Goal: Task Accomplishment & Management: Manage account settings

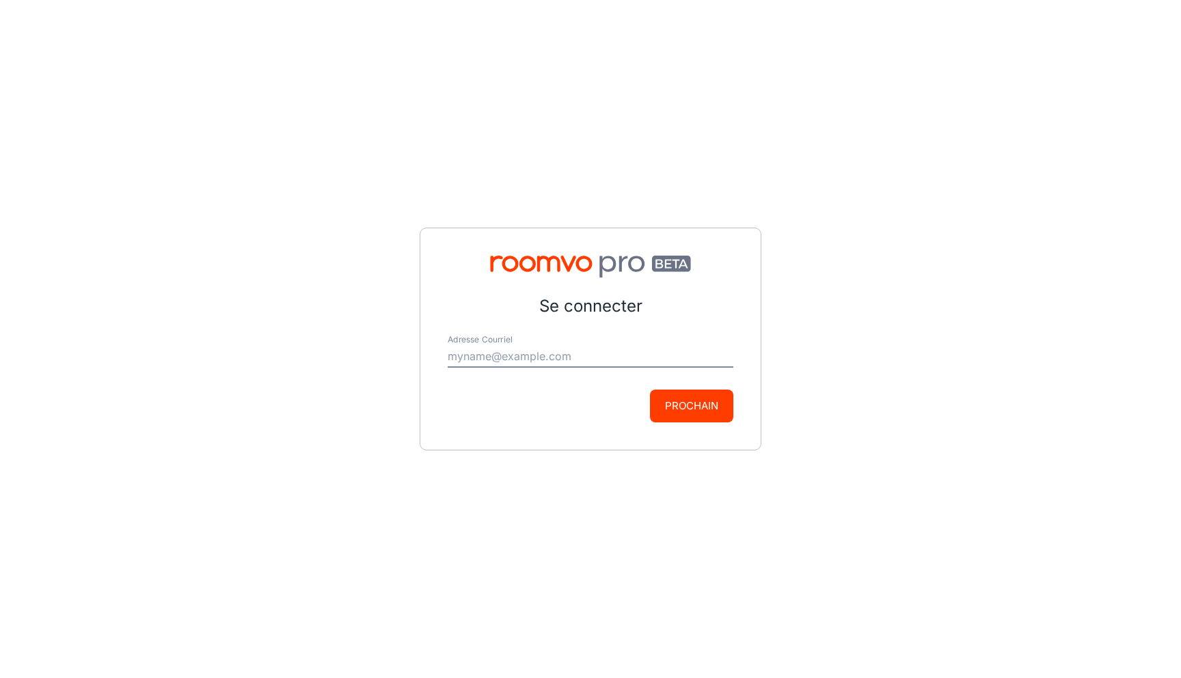
click at [596, 357] on input "Adresse Courriel" at bounding box center [591, 357] width 286 height 22
click at [597, 402] on div "Prochain" at bounding box center [591, 406] width 286 height 33
click at [597, 375] on form "Se connecter Adresse Courriel [EMAIL_ADDRESS][DOMAIN_NAME] Prochain" at bounding box center [591, 358] width 286 height 128
click at [596, 359] on input "[EMAIL_ADDRESS][DOMAIN_NAME]" at bounding box center [591, 357] width 286 height 22
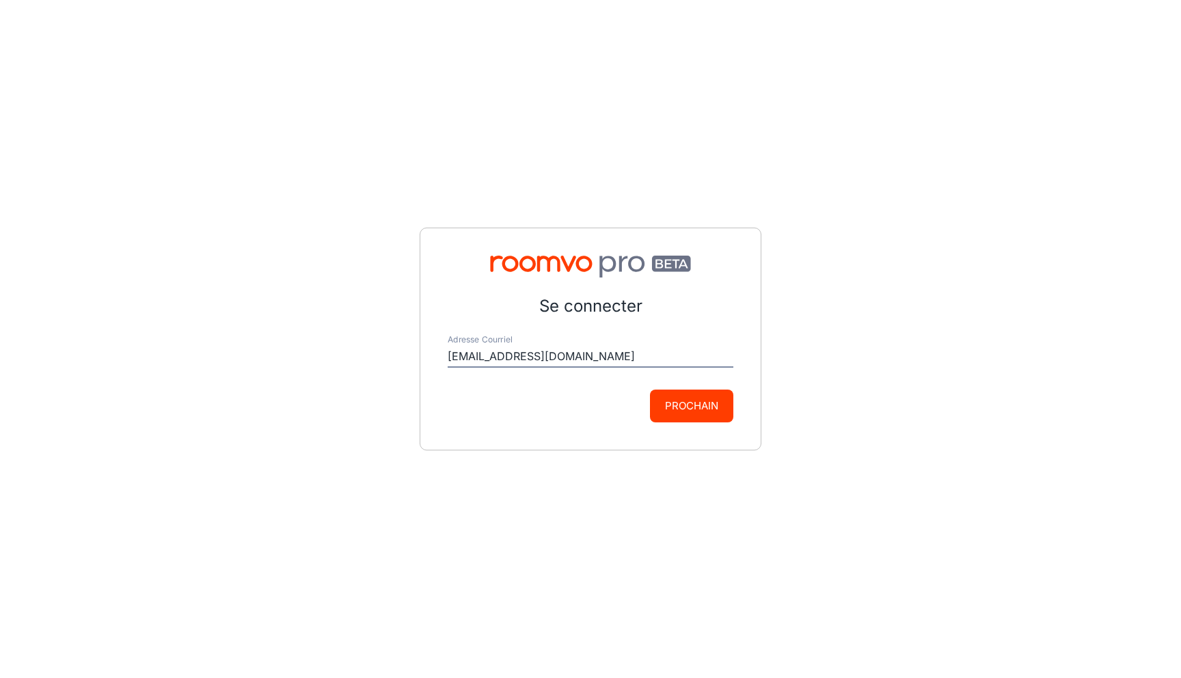
click at [596, 359] on input "[EMAIL_ADDRESS][DOMAIN_NAME]" at bounding box center [591, 357] width 286 height 22
type input "[EMAIL_ADDRESS][DOMAIN_NAME]"
click at [692, 407] on button "Prochain" at bounding box center [691, 406] width 83 height 33
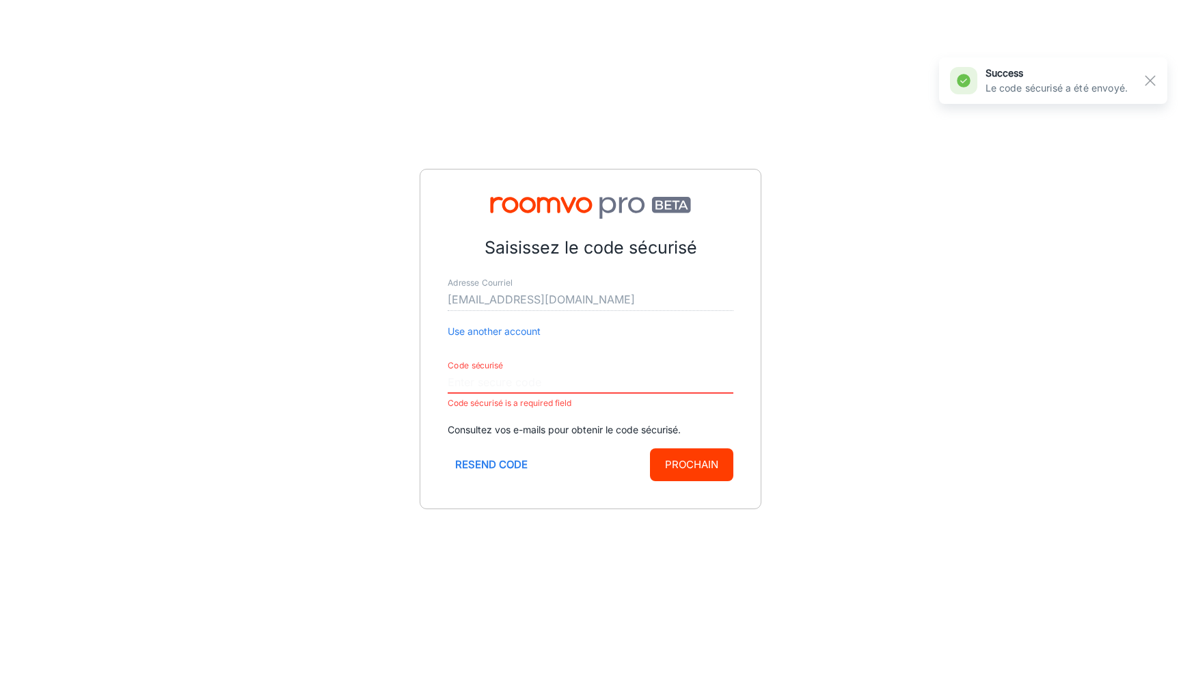
paste input "204775"
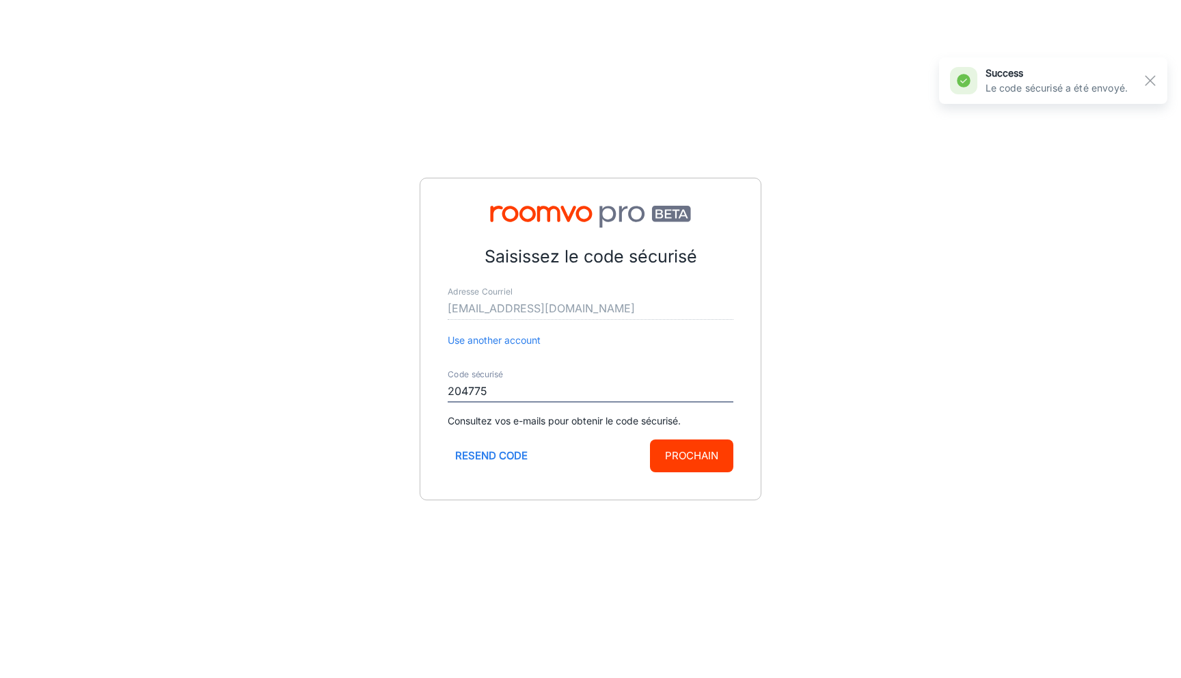
type input "204775"
click at [688, 452] on button "Prochain" at bounding box center [691, 455] width 83 height 33
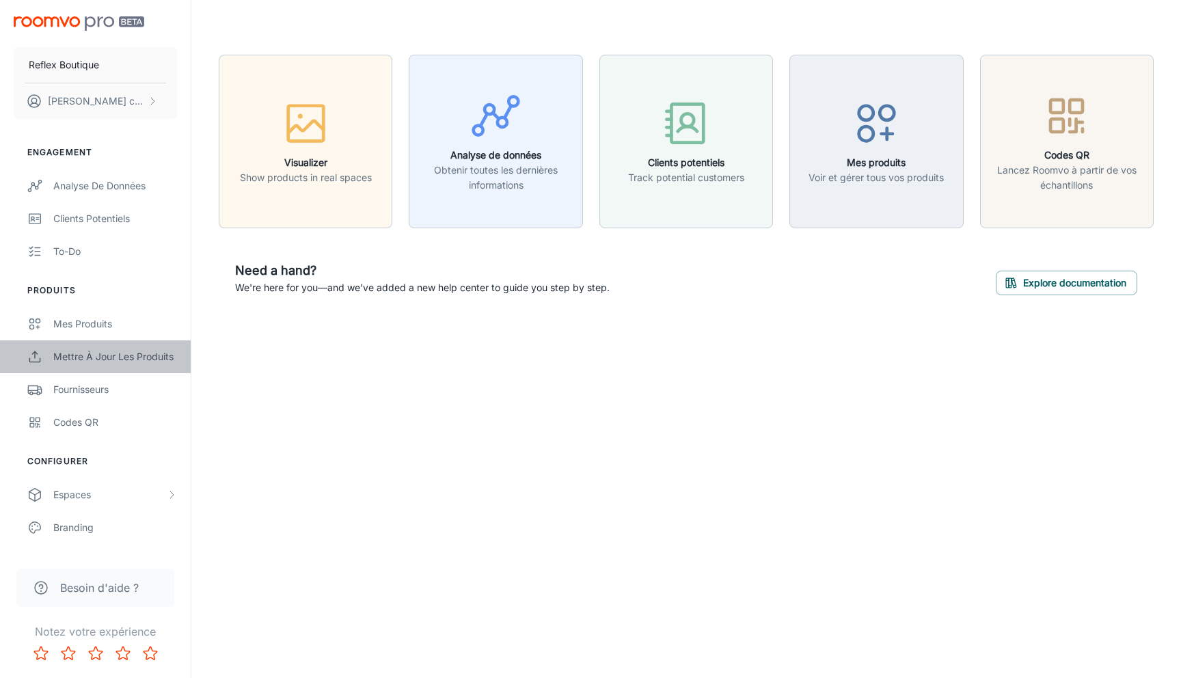
click at [128, 356] on div "Mettre à jour les produits" at bounding box center [115, 356] width 124 height 15
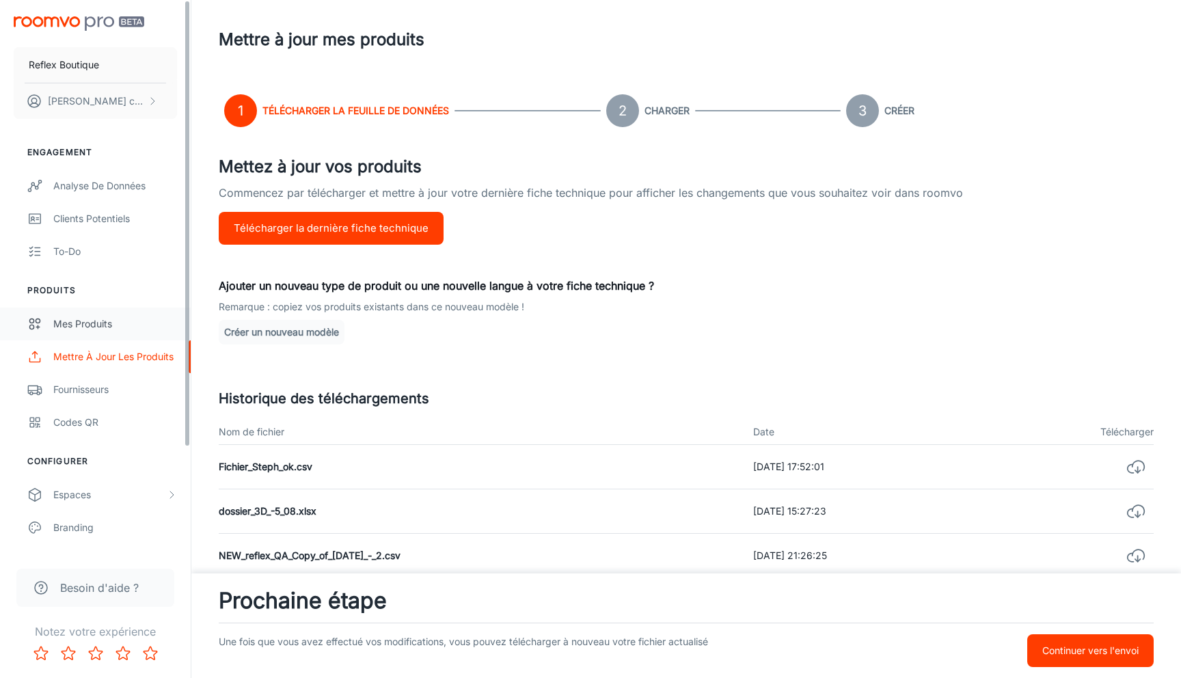
click at [126, 318] on div "Mes produits" at bounding box center [115, 323] width 124 height 15
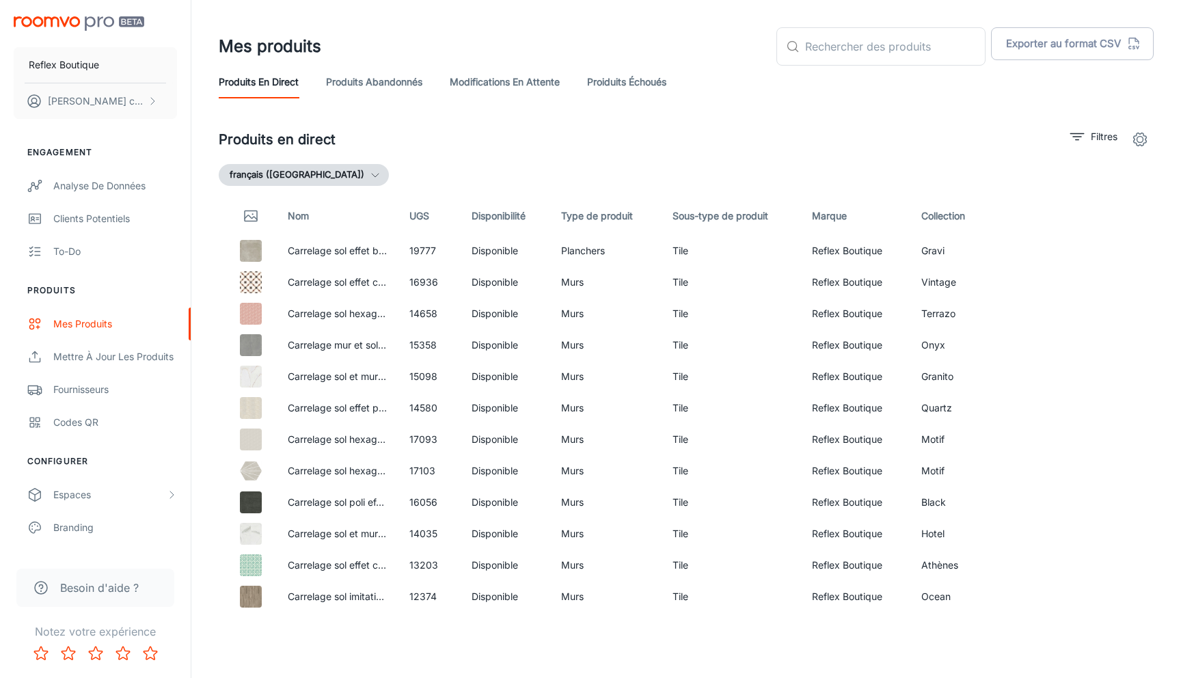
click at [532, 83] on link "Modifications en attente" at bounding box center [505, 82] width 110 height 33
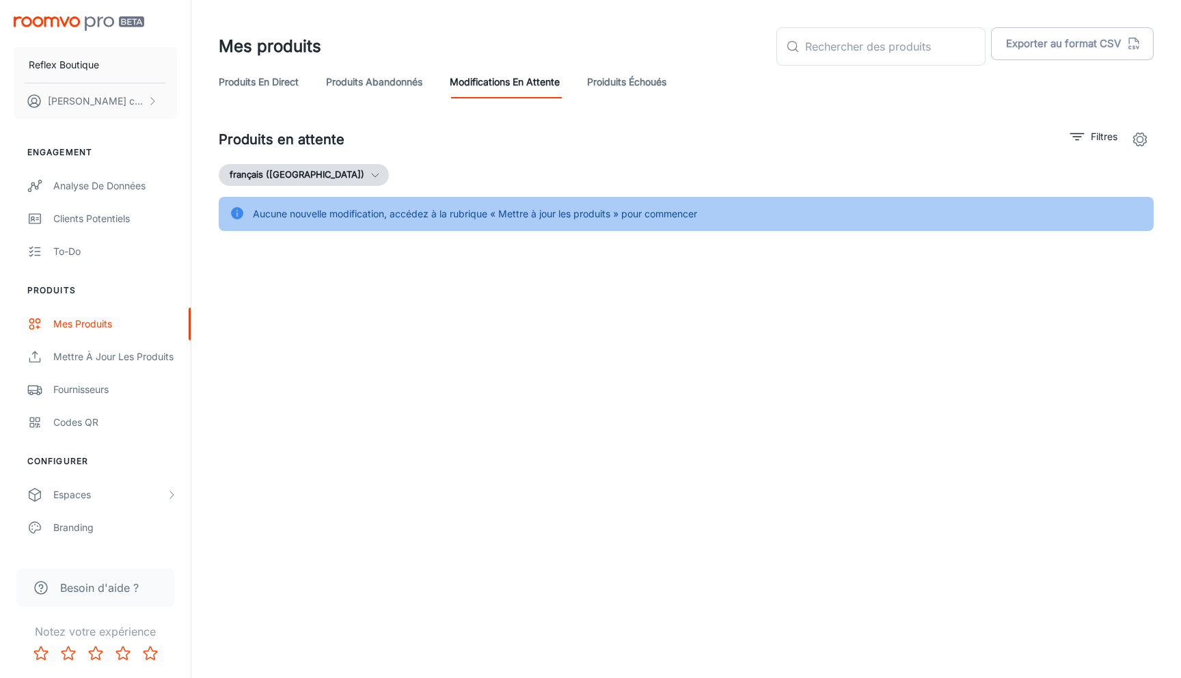
click at [404, 81] on link "Produits abandonnés" at bounding box center [374, 82] width 96 height 33
click at [625, 85] on link "Proiduits Échoués" at bounding box center [626, 82] width 79 height 33
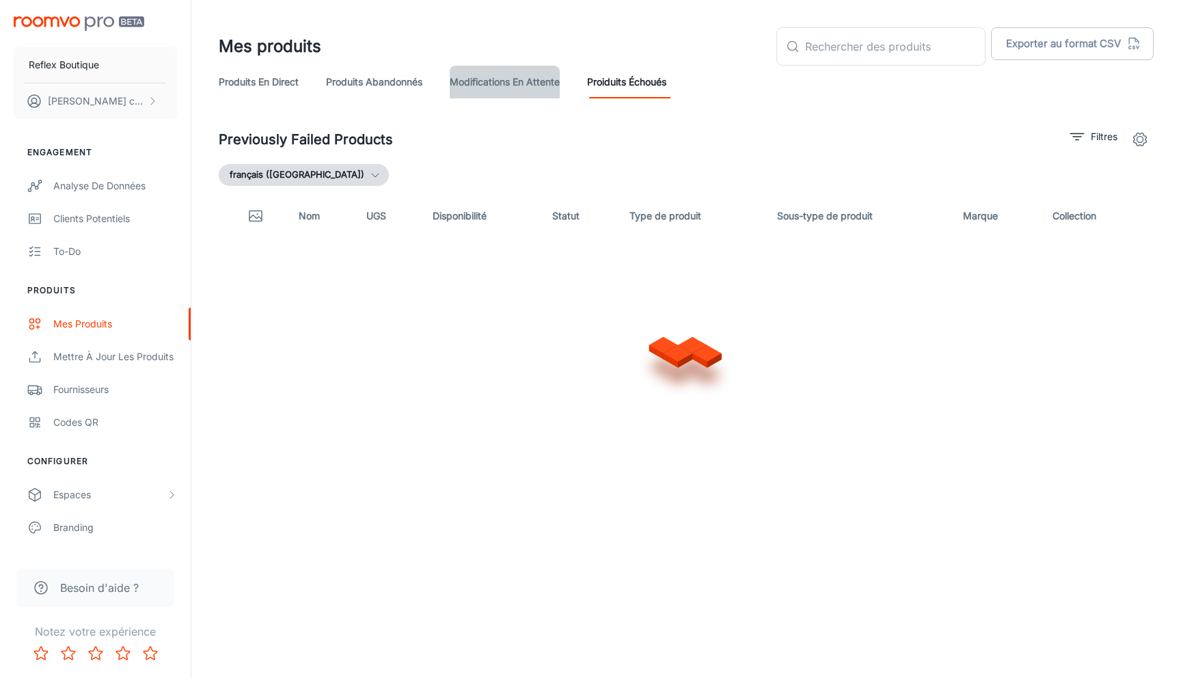
click at [510, 83] on link "Modifications en attente" at bounding box center [505, 82] width 110 height 33
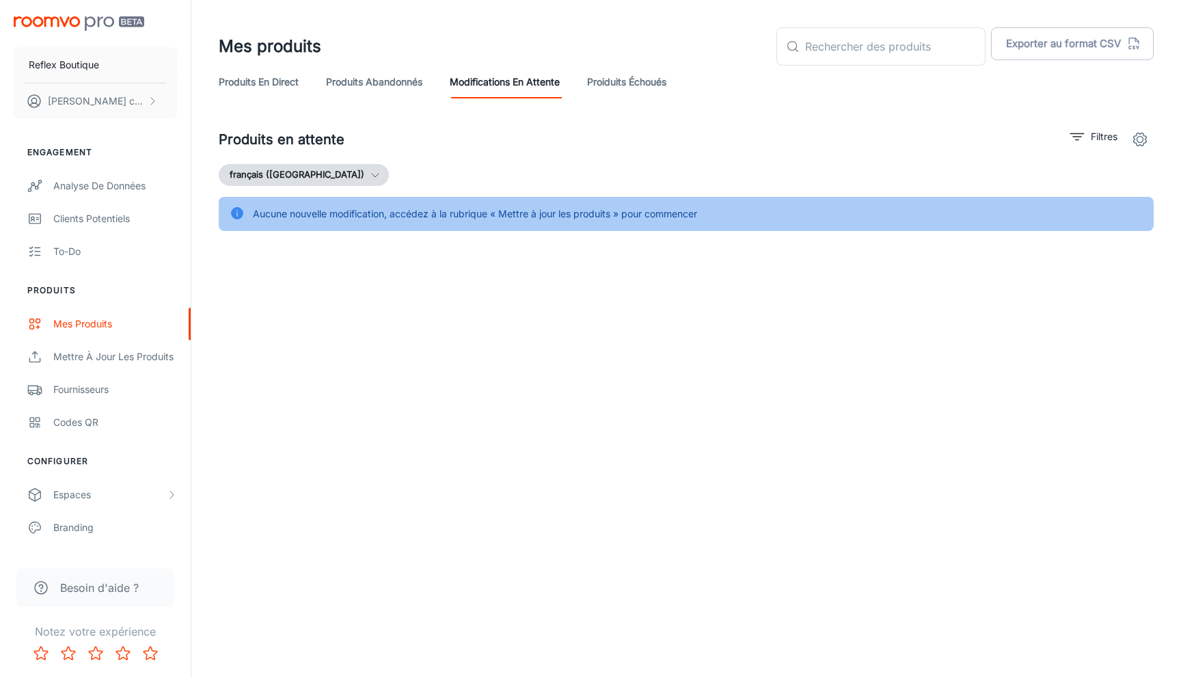
click at [372, 96] on link "Produits abandonnés" at bounding box center [374, 82] width 96 height 33
click at [270, 85] on link "Produits en direct" at bounding box center [259, 82] width 80 height 33
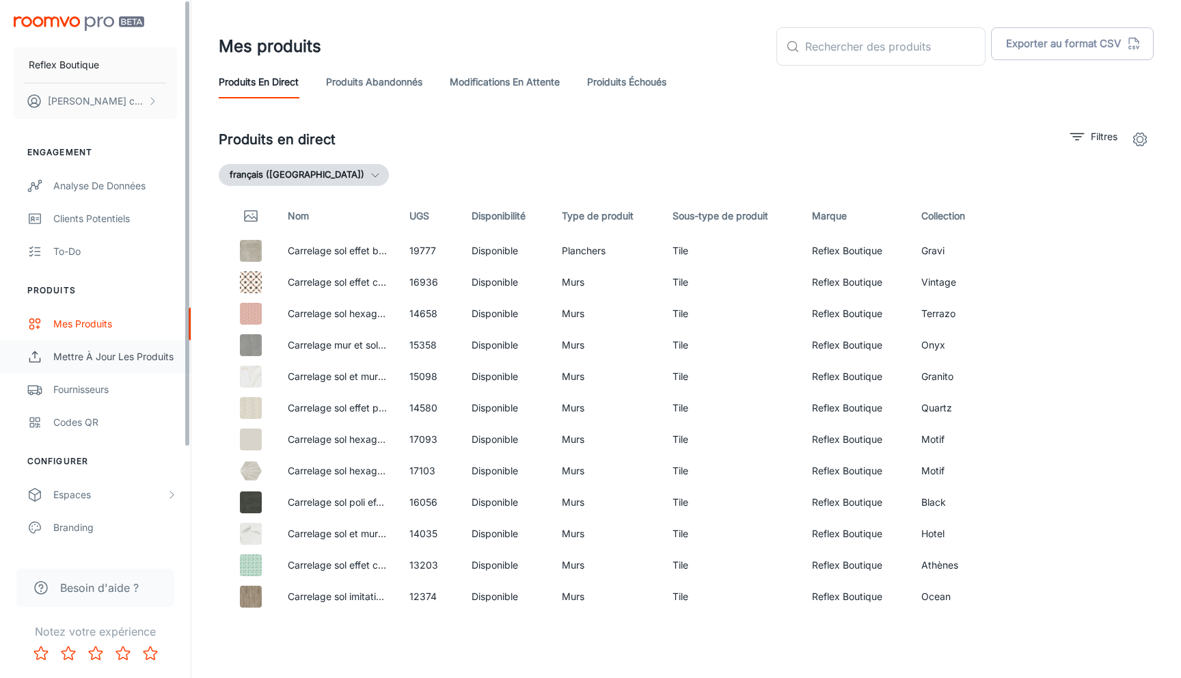
click at [67, 355] on div "Mettre à jour les produits" at bounding box center [115, 356] width 124 height 15
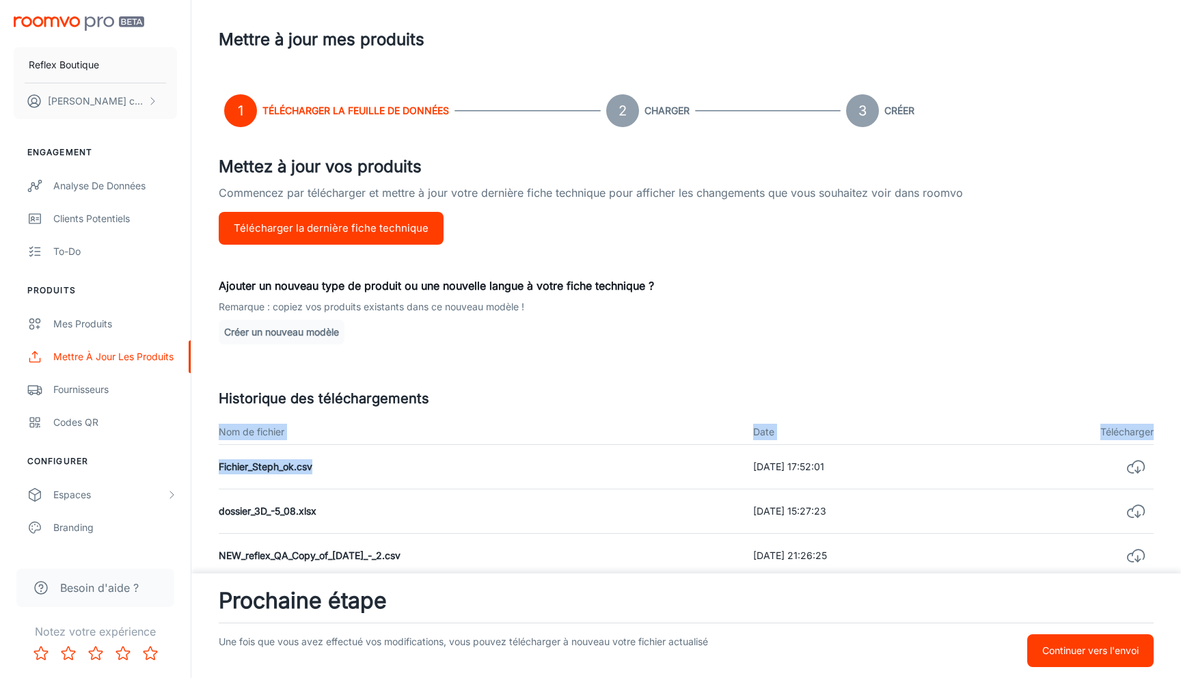
drag, startPoint x: 320, startPoint y: 466, endPoint x: 202, endPoint y: 466, distance: 118.9
click at [493, 342] on div "Créer un nouveau modèle" at bounding box center [686, 332] width 935 height 25
drag, startPoint x: 323, startPoint y: 468, endPoint x: 220, endPoint y: 470, distance: 102.5
click at [220, 470] on td "Fichier_Steph_ok.csv" at bounding box center [480, 467] width 523 height 44
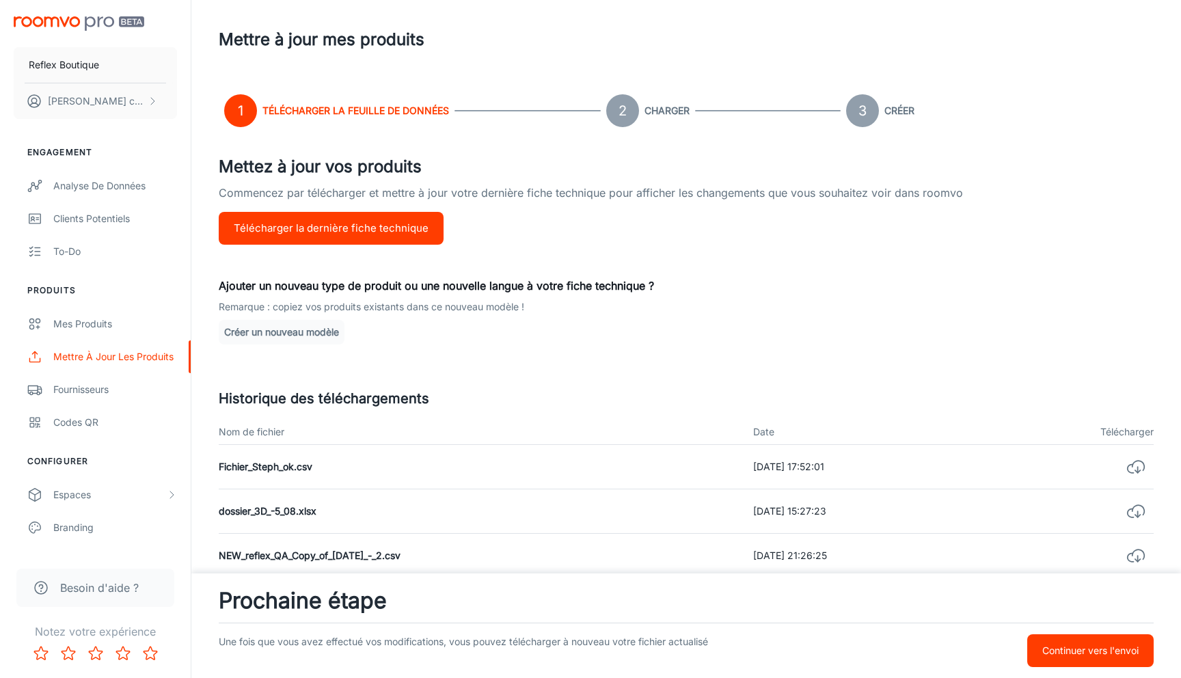
click at [110, 320] on div "Mes produits" at bounding box center [115, 323] width 124 height 15
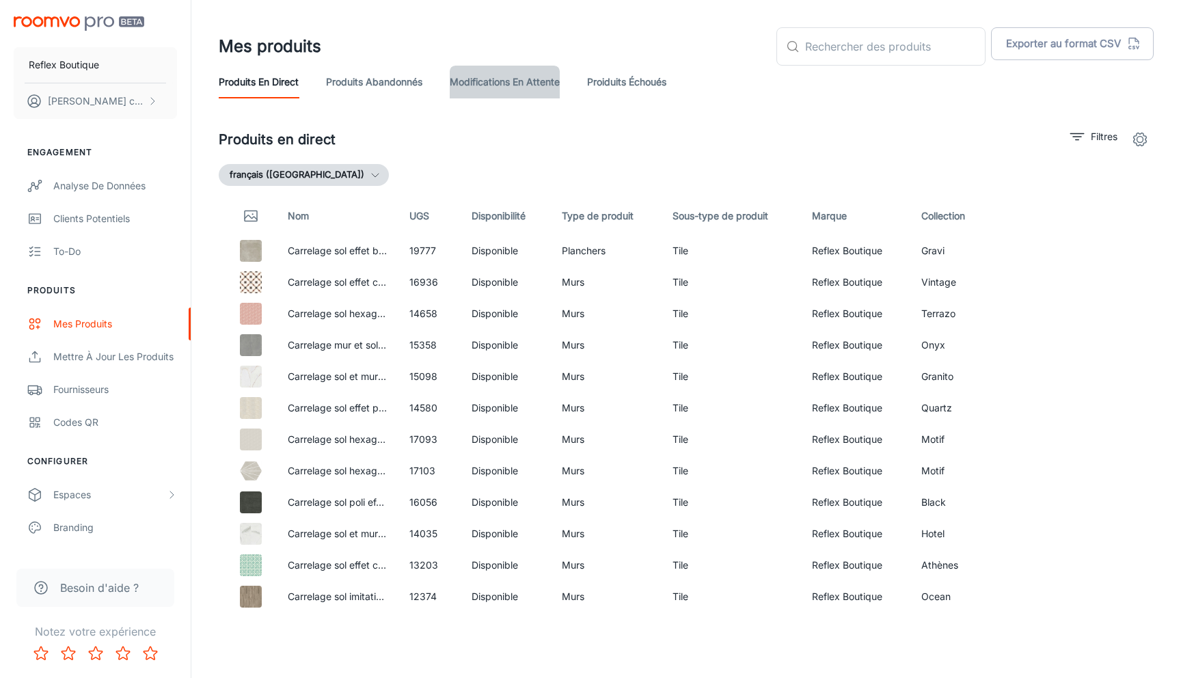
click at [517, 92] on link "Modifications en attente" at bounding box center [505, 82] width 110 height 33
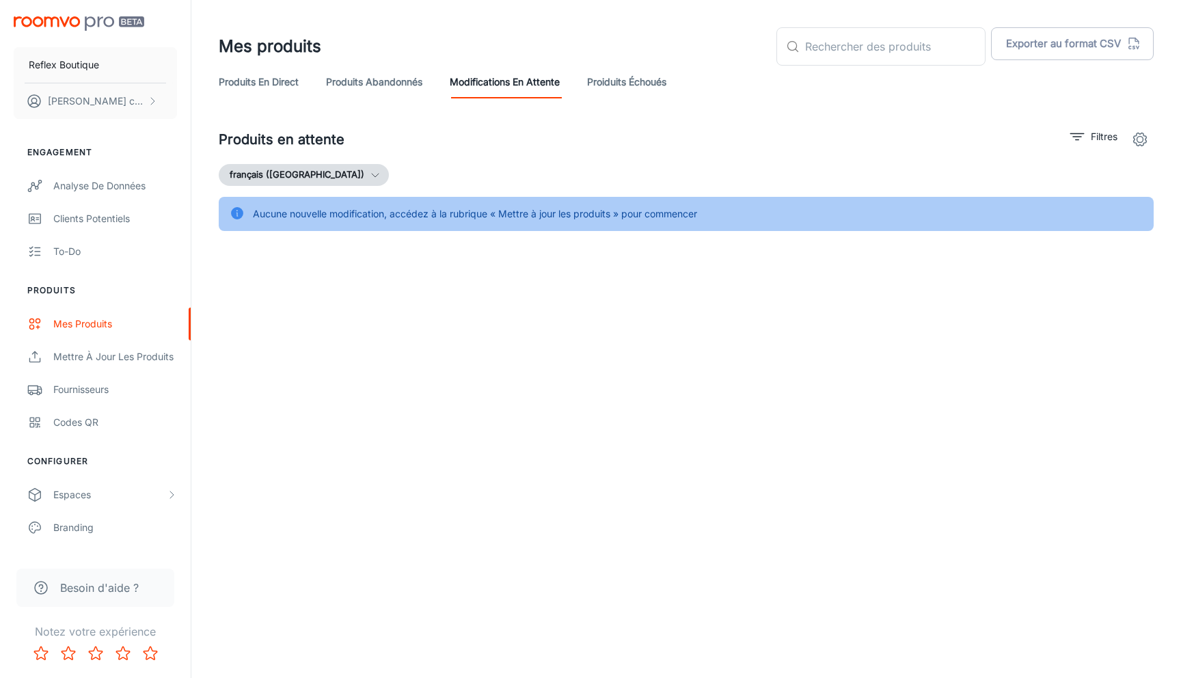
click at [406, 81] on link "Produits abandonnés" at bounding box center [374, 82] width 96 height 33
click at [558, 79] on link "Modifications en attente" at bounding box center [505, 82] width 110 height 33
click at [651, 86] on link "Proiduits Échoués" at bounding box center [626, 82] width 79 height 33
click at [376, 91] on link "Produits abandonnés" at bounding box center [374, 82] width 96 height 33
click at [255, 87] on link "Produits en direct" at bounding box center [259, 82] width 80 height 33
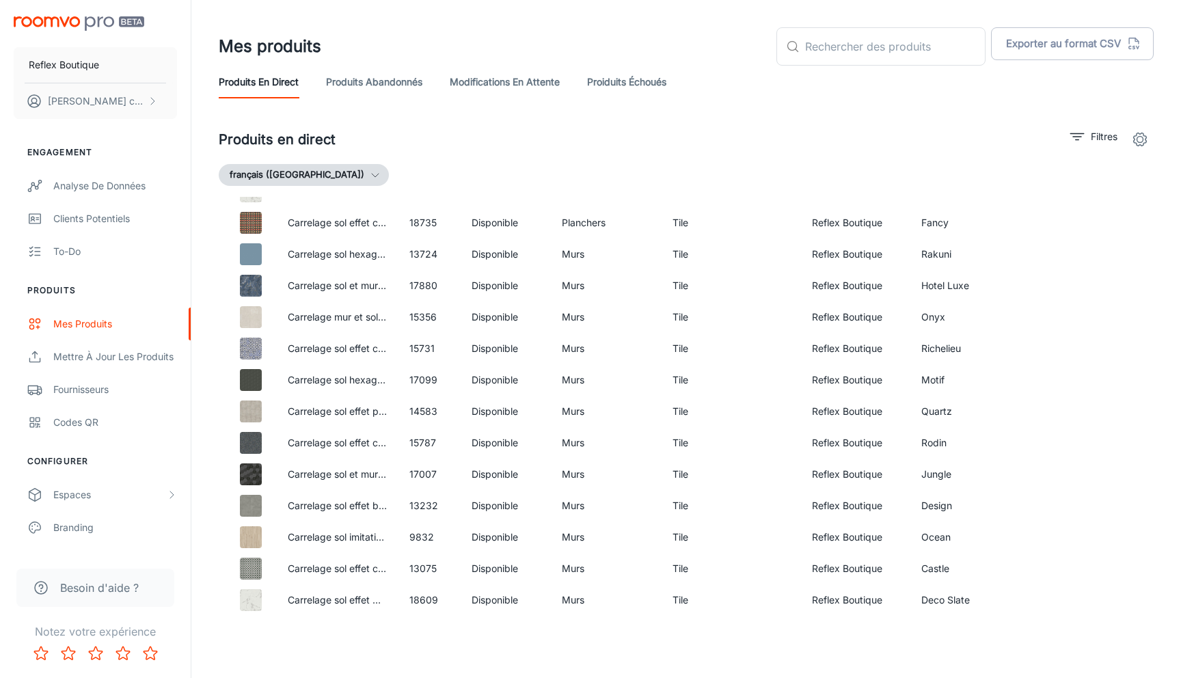
scroll to position [6300, 0]
